Goal: Browse casually: Explore the website without a specific task or goal

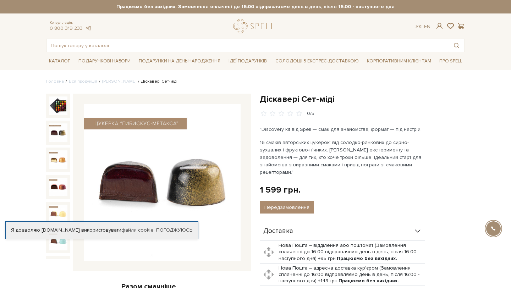
click at [61, 127] on img at bounding box center [58, 133] width 18 height 18
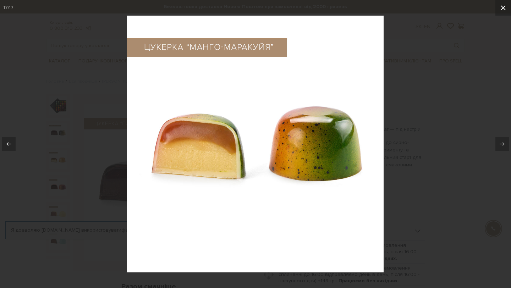
click at [502, 9] on icon at bounding box center [503, 8] width 9 height 9
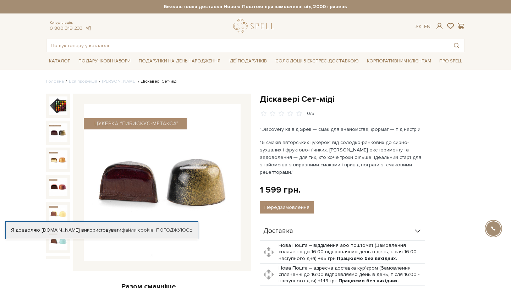
scroll to position [295, 0]
